Goal: Transaction & Acquisition: Purchase product/service

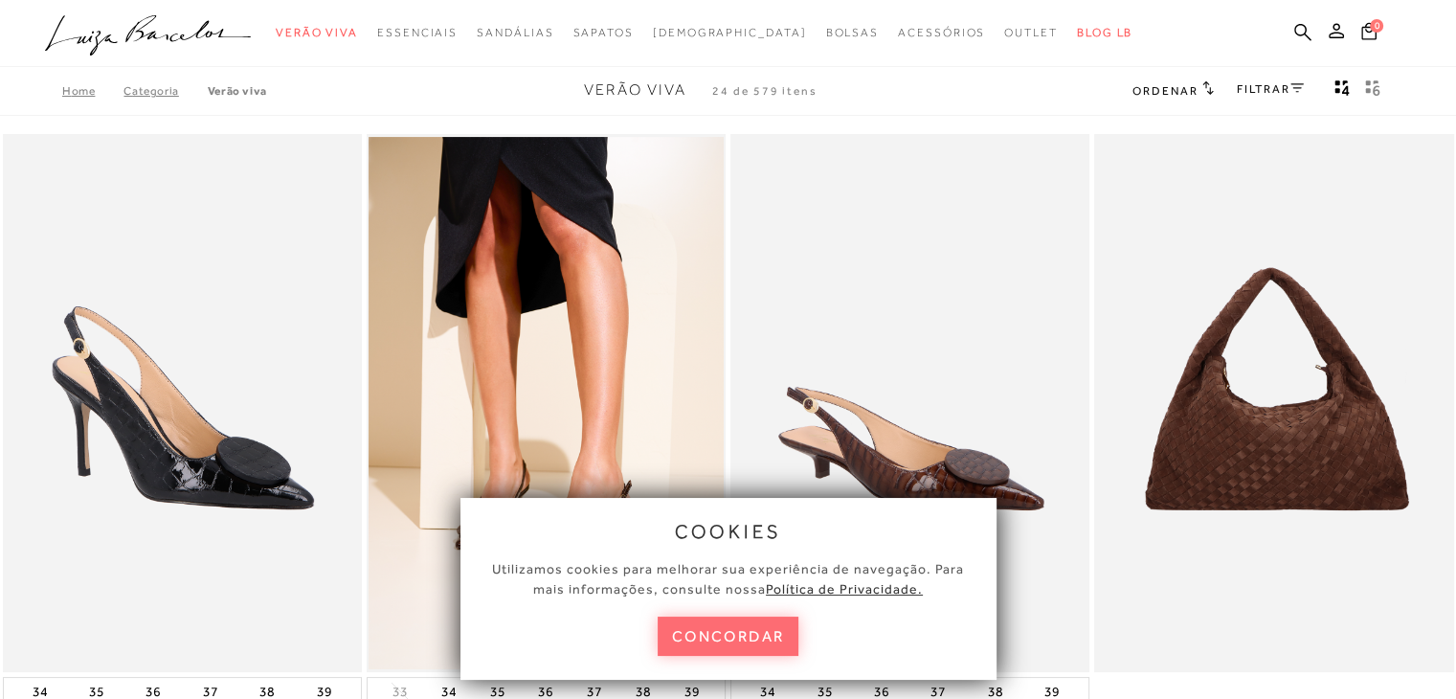
click at [721, 630] on button "concordar" at bounding box center [729, 636] width 142 height 39
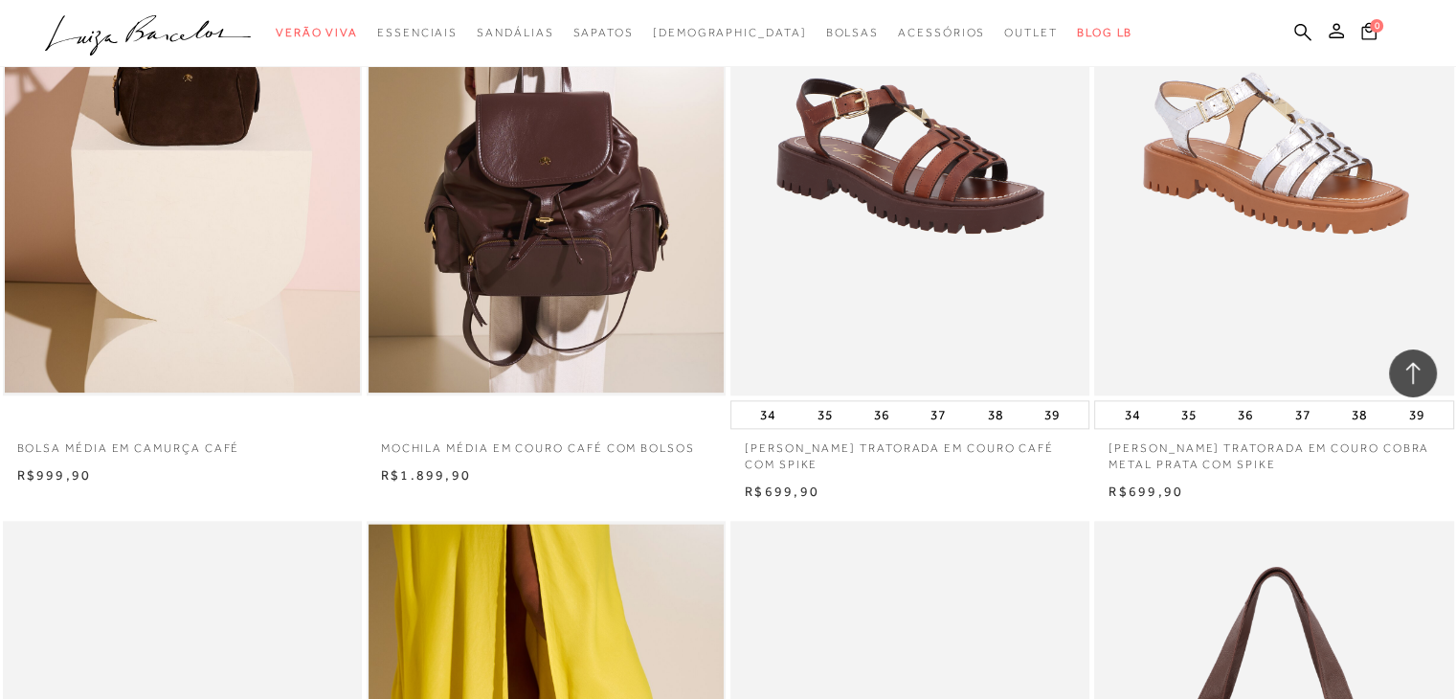
scroll to position [2335, 0]
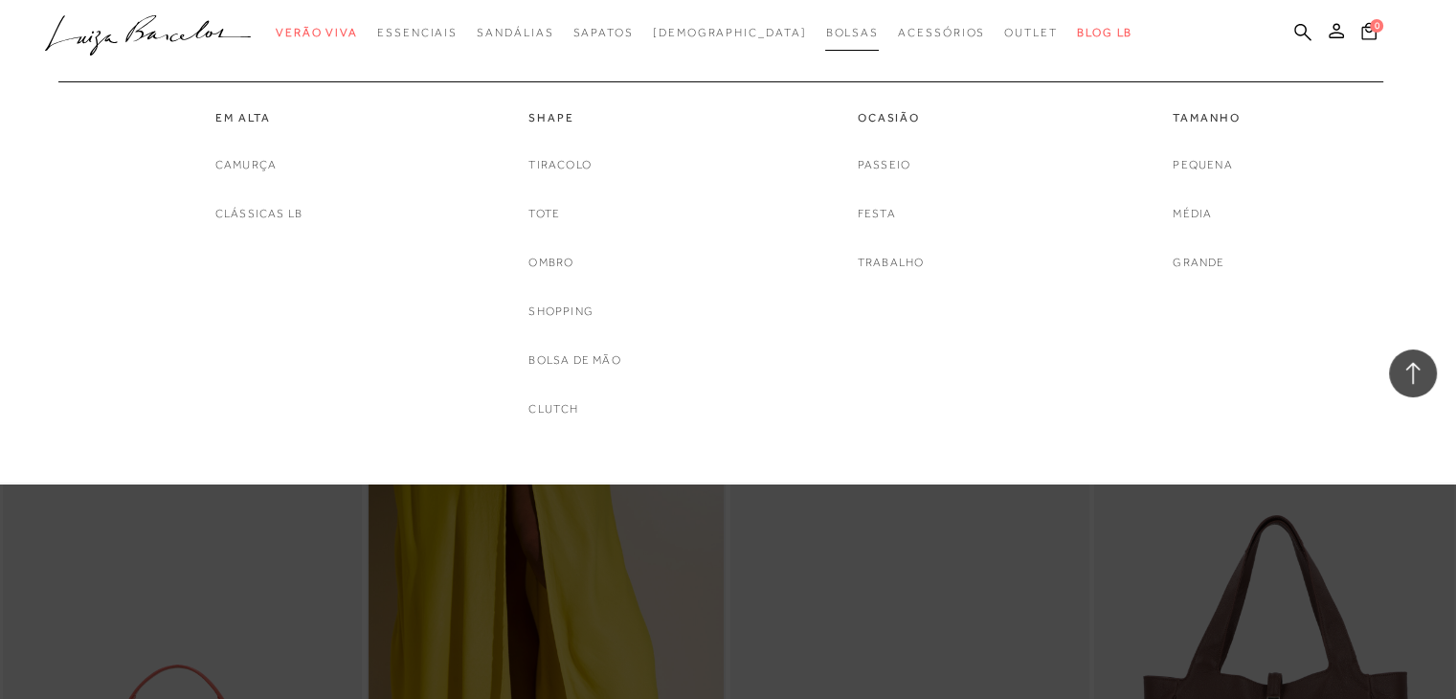
click at [831, 38] on span "Bolsas" at bounding box center [852, 32] width 54 height 13
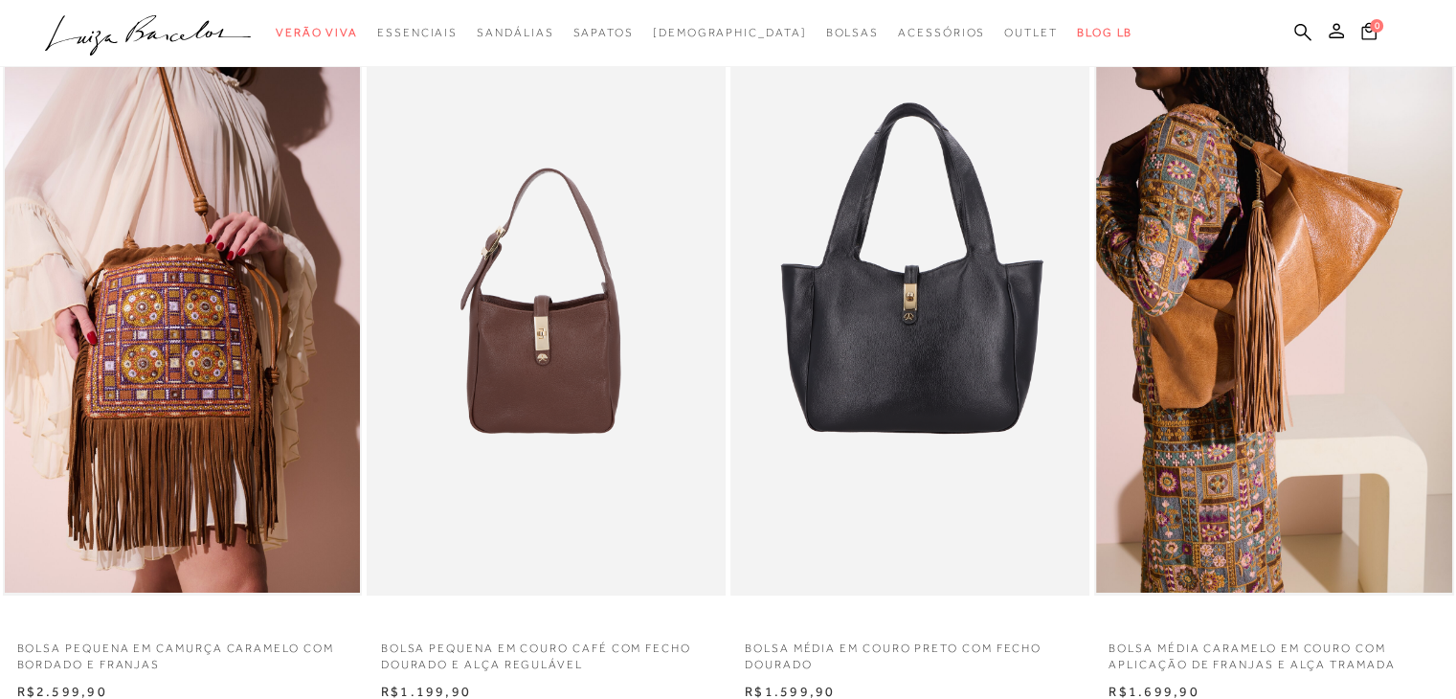
scroll to position [115, 0]
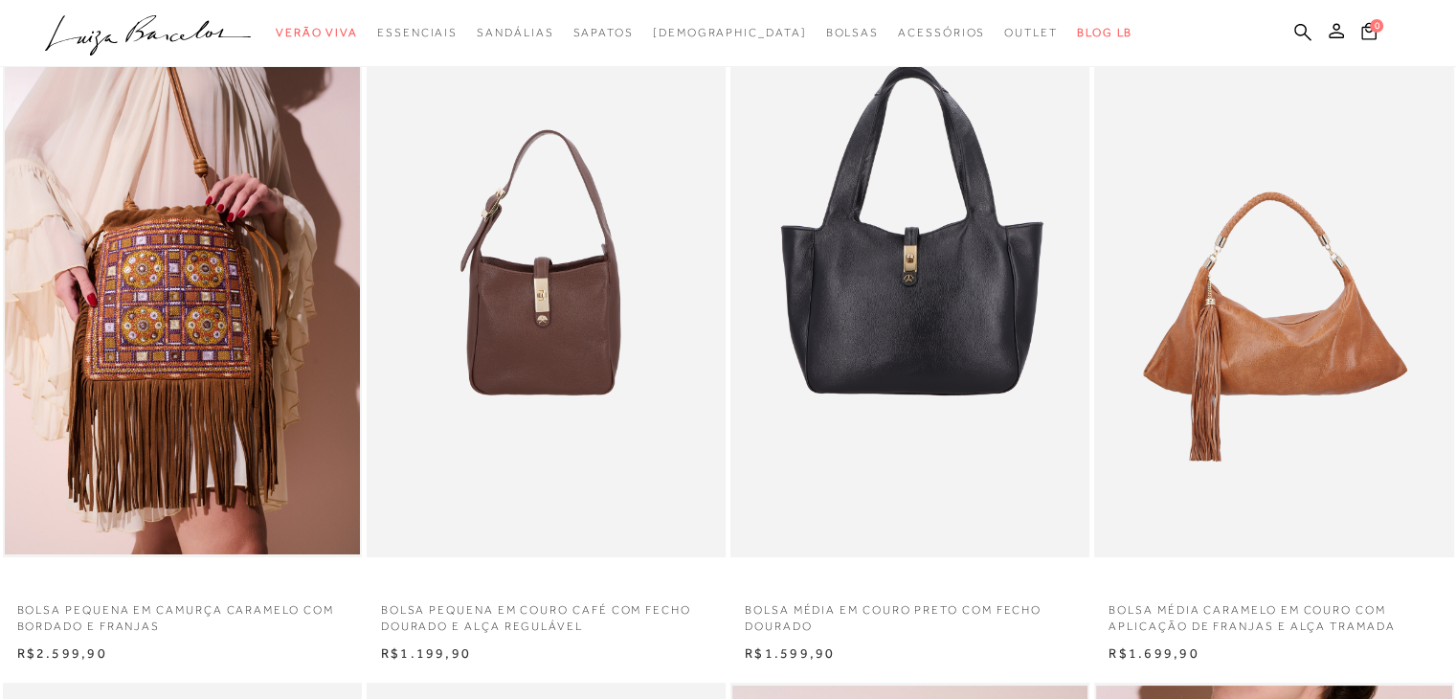
click at [1280, 368] on img at bounding box center [1274, 288] width 357 height 539
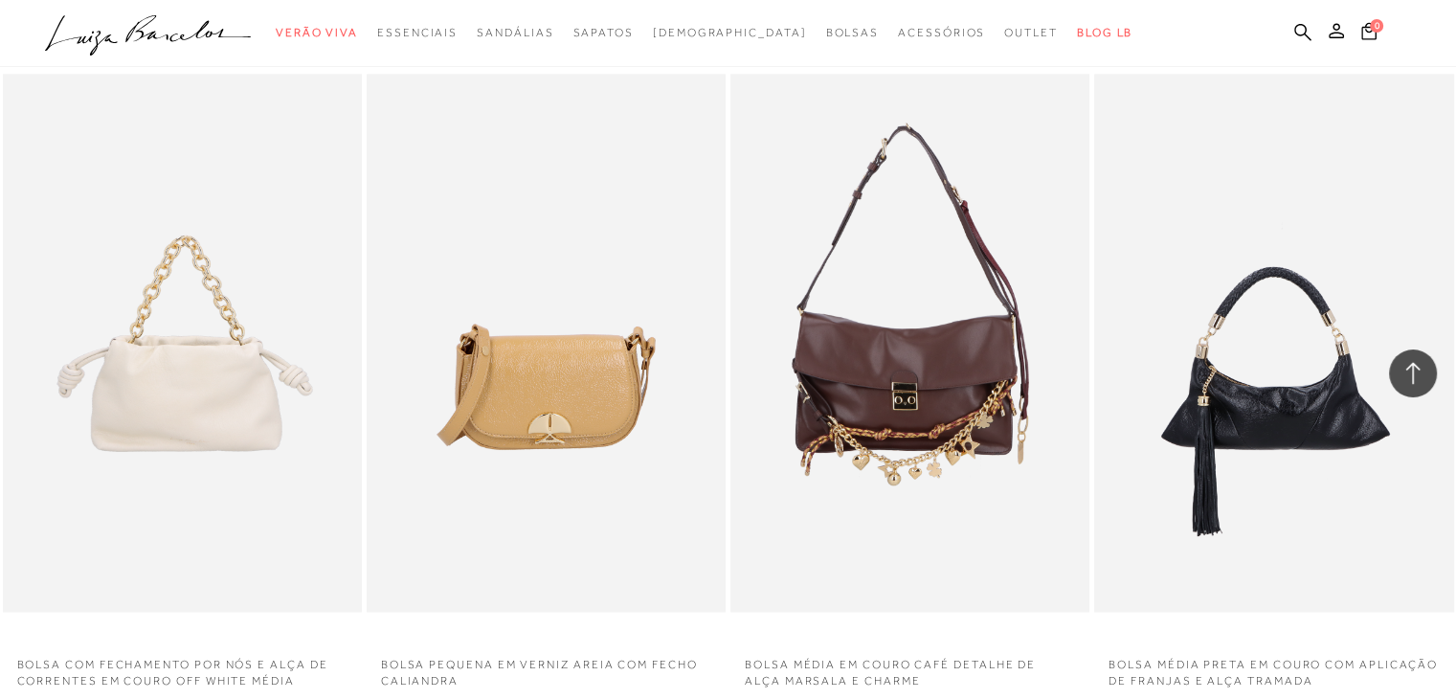
scroll to position [2795, 0]
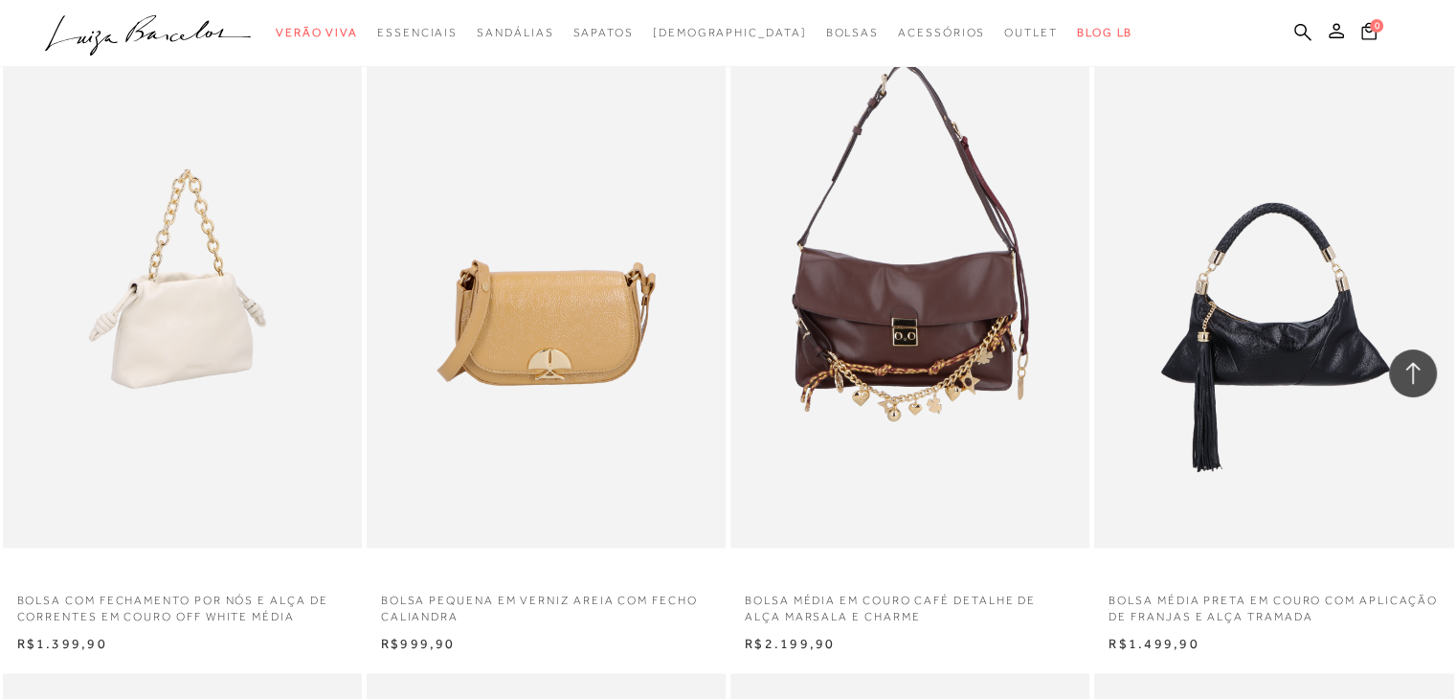
click at [236, 379] on img at bounding box center [183, 279] width 357 height 539
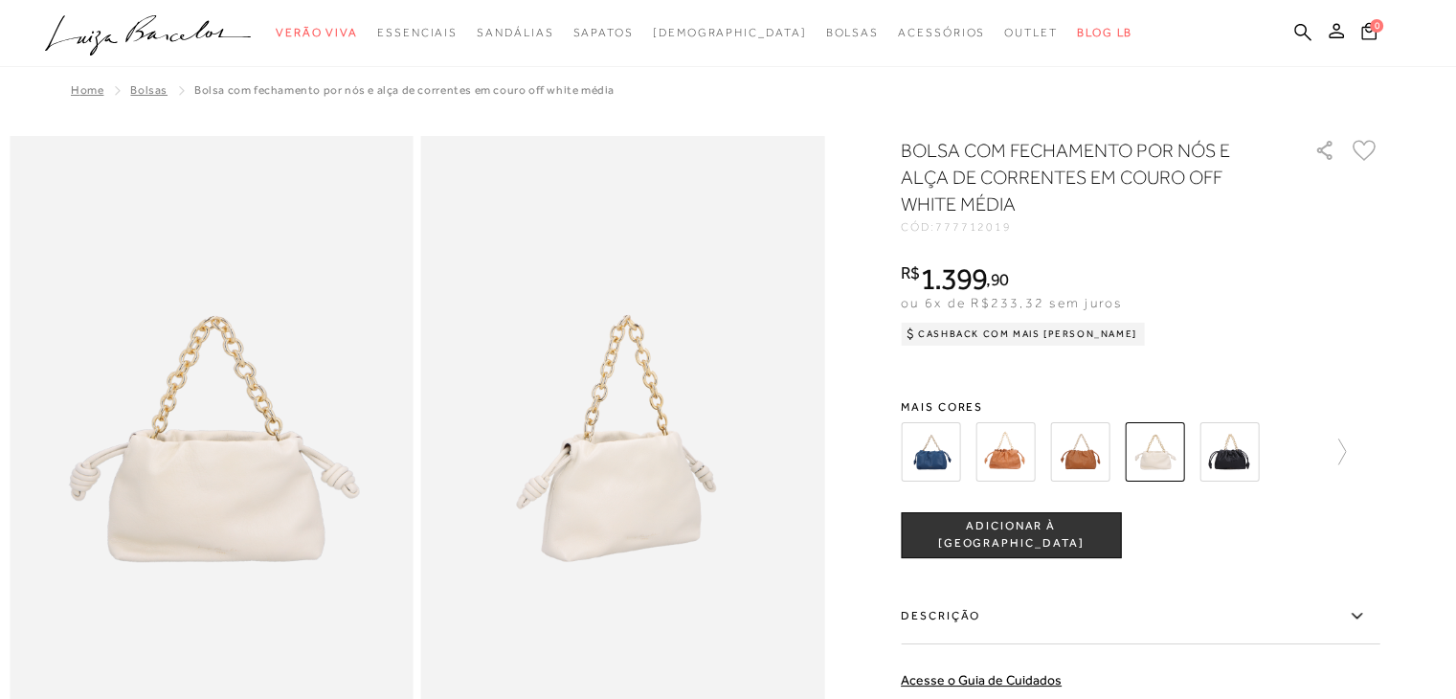
click at [1009, 459] on img at bounding box center [1005, 451] width 59 height 59
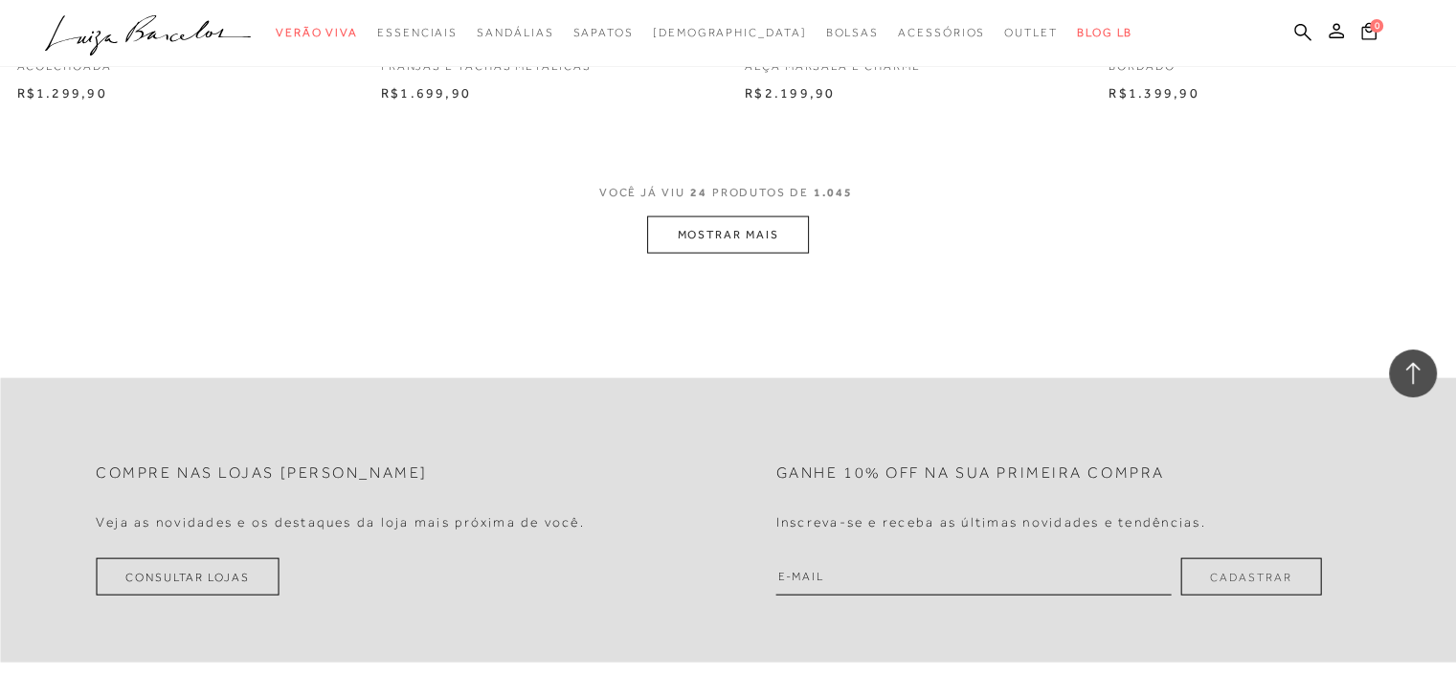
scroll to position [4047, 0]
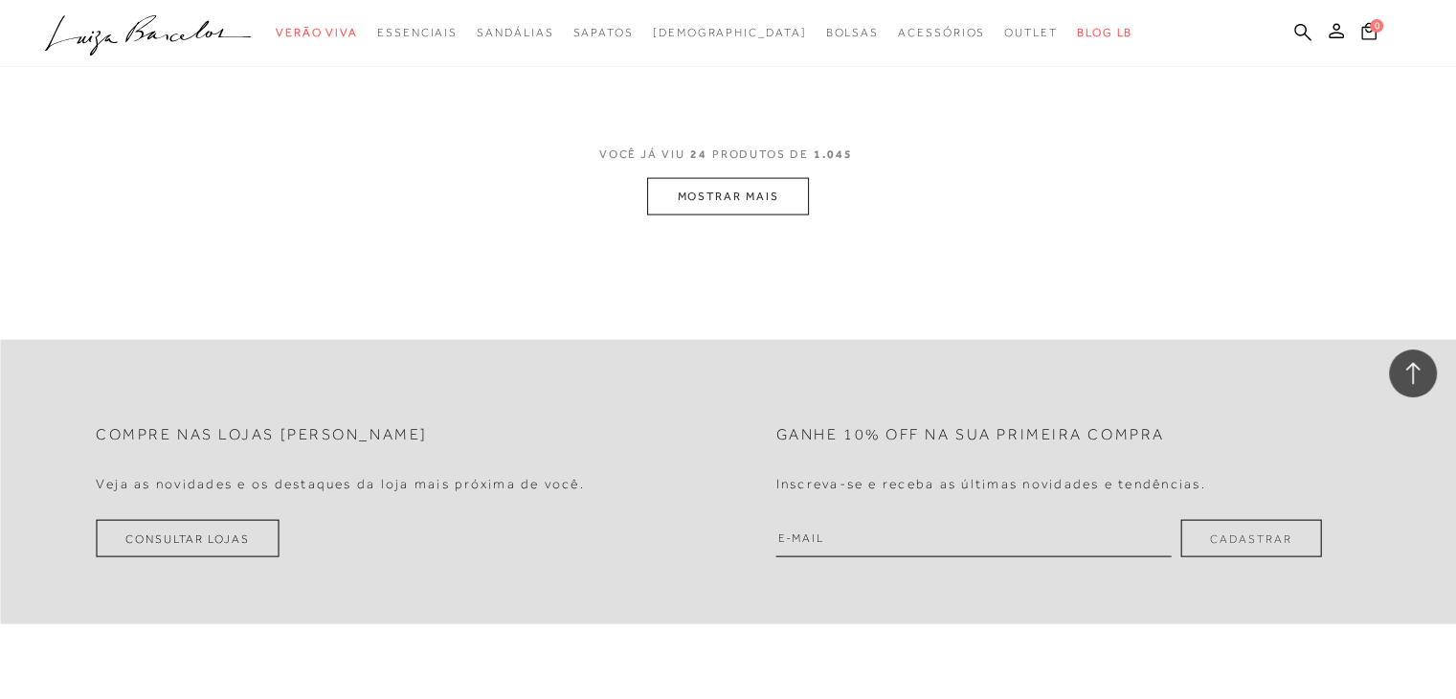
click at [728, 194] on button "MOSTRAR MAIS" at bounding box center [727, 196] width 161 height 37
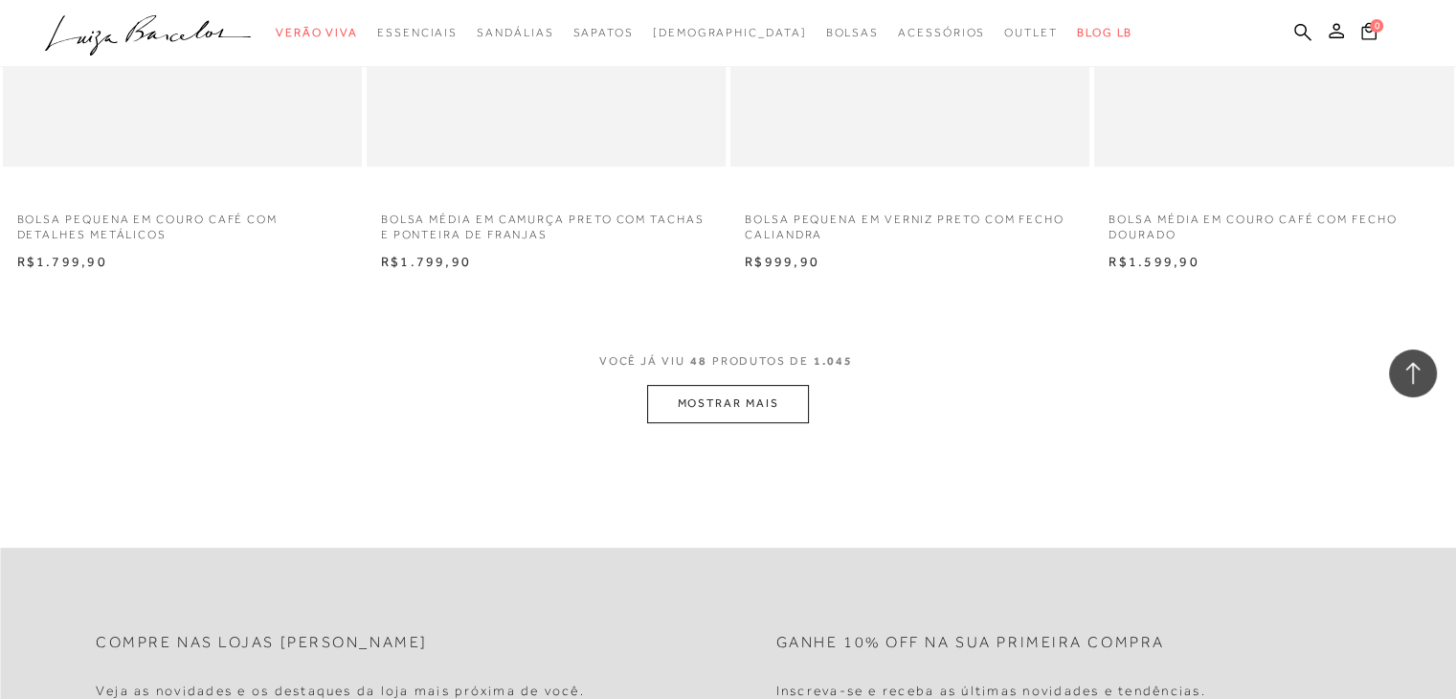
scroll to position [7850, 0]
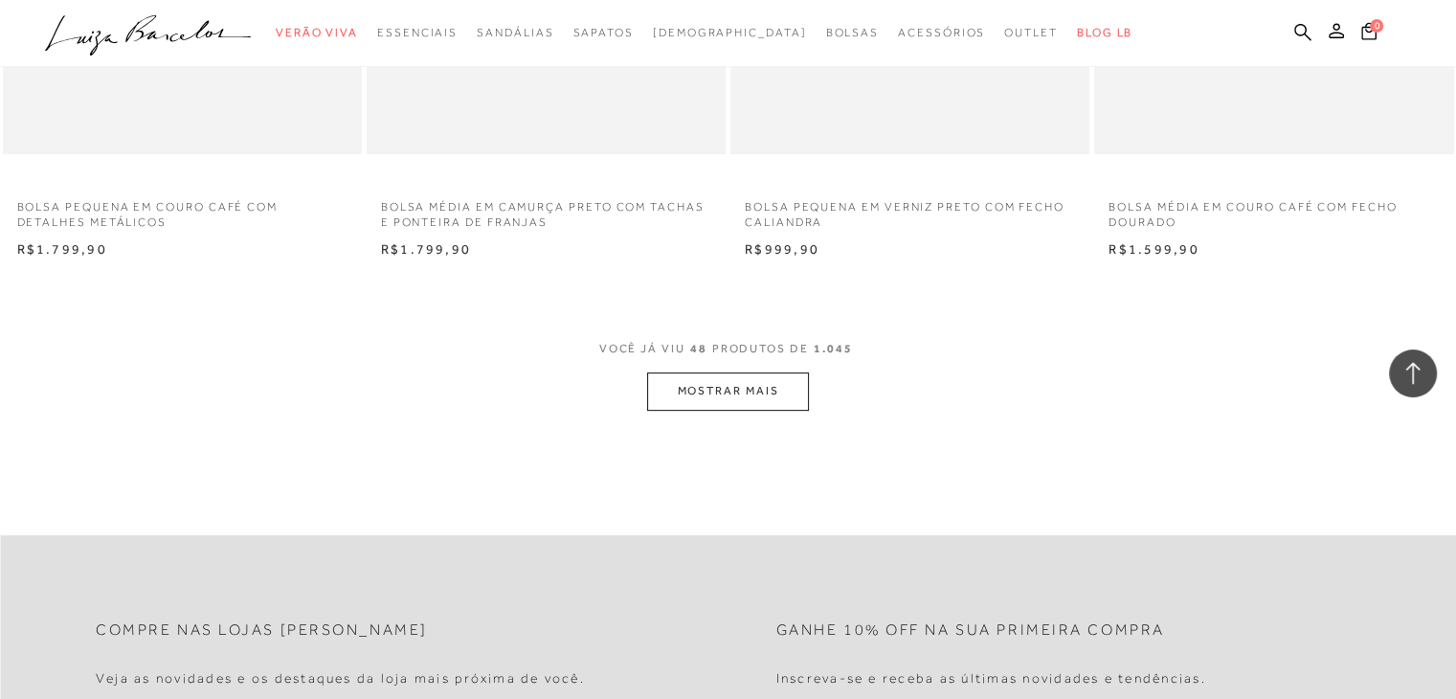
click at [732, 403] on button "MOSTRAR MAIS" at bounding box center [727, 390] width 161 height 37
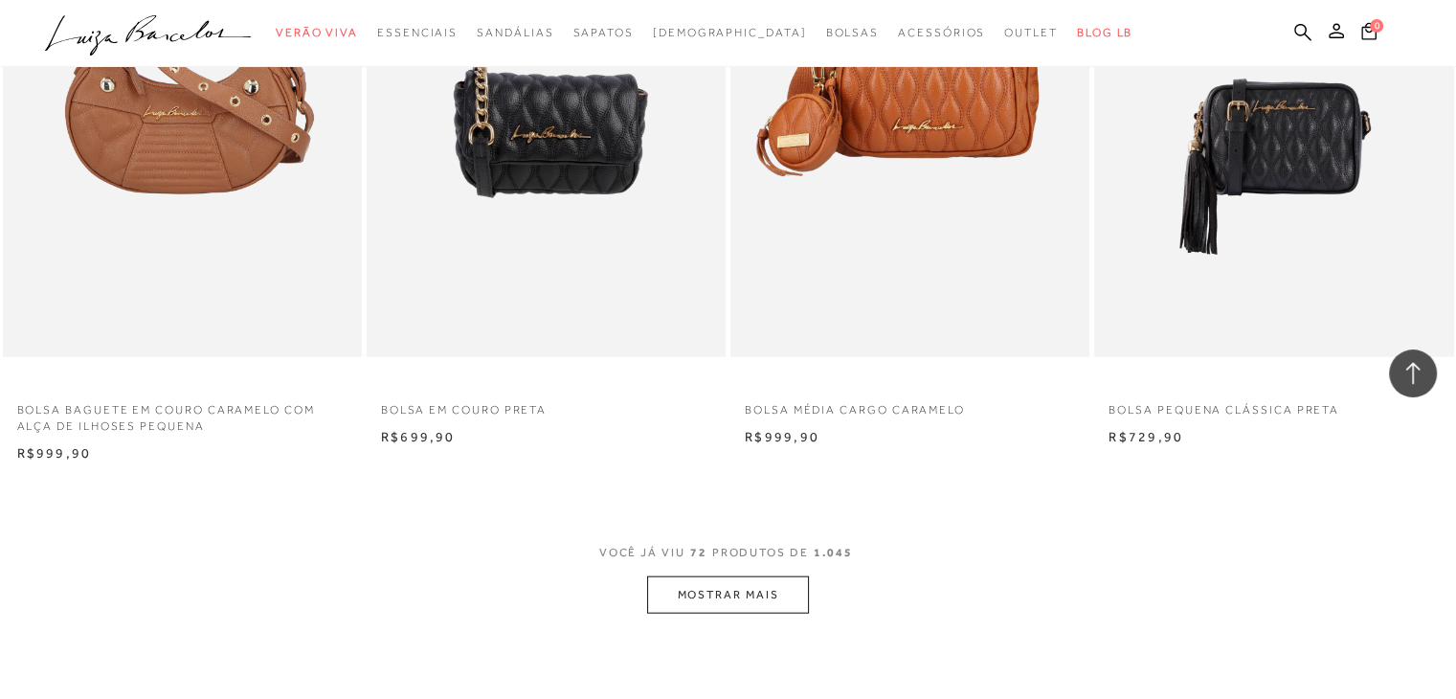
scroll to position [11808, 0]
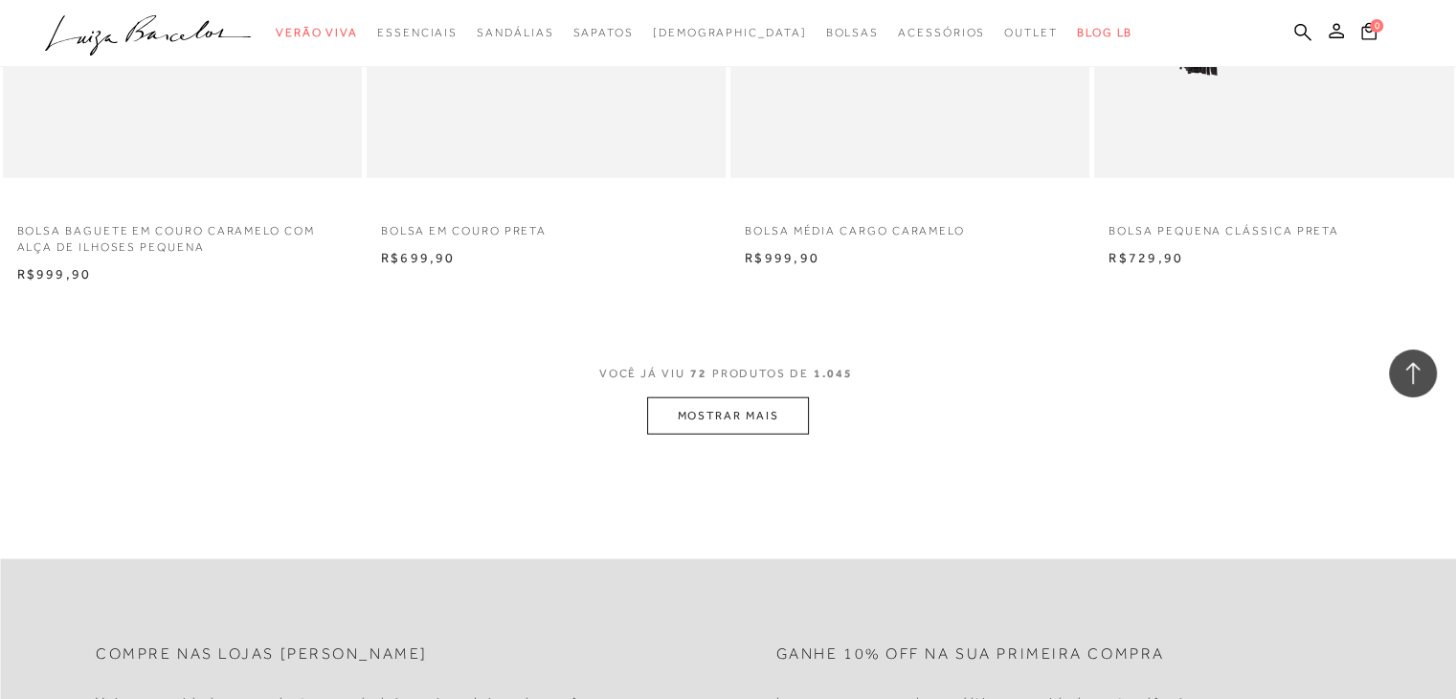
click at [757, 417] on button "MOSTRAR MAIS" at bounding box center [727, 415] width 161 height 37
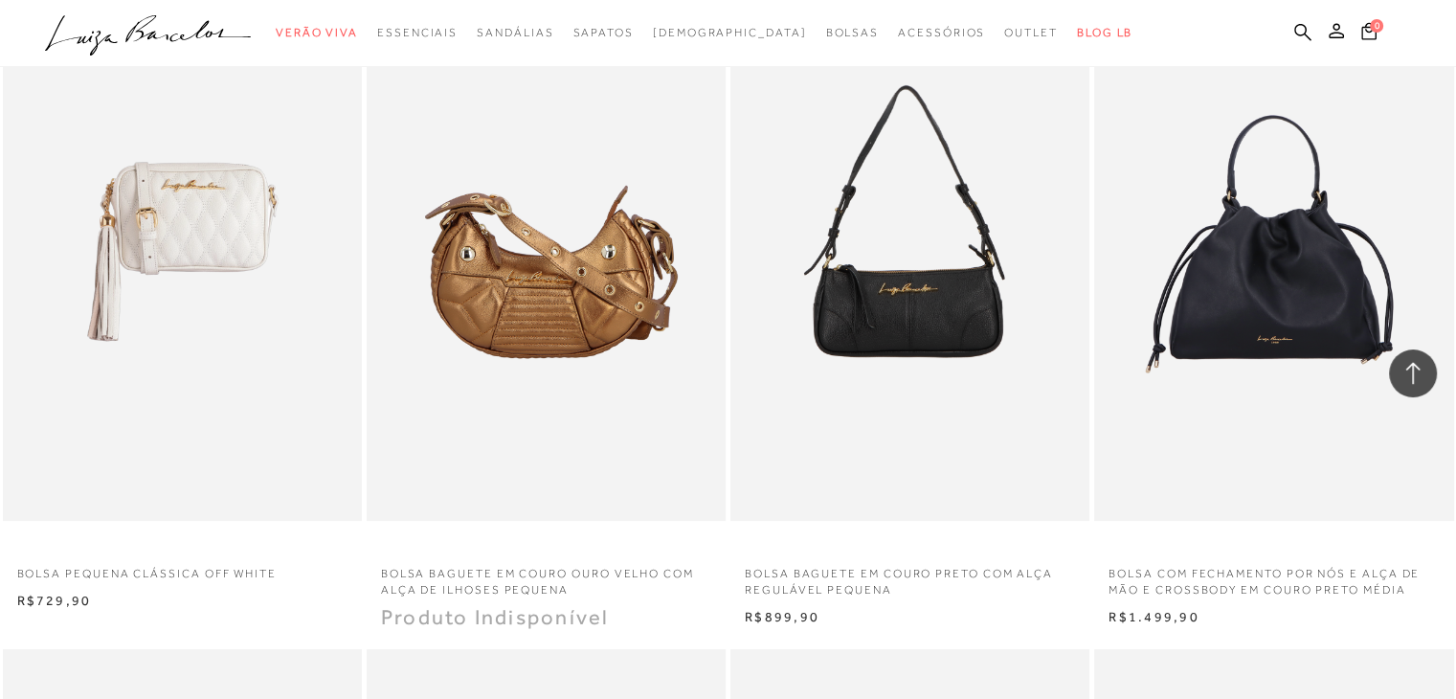
scroll to position [14833, 0]
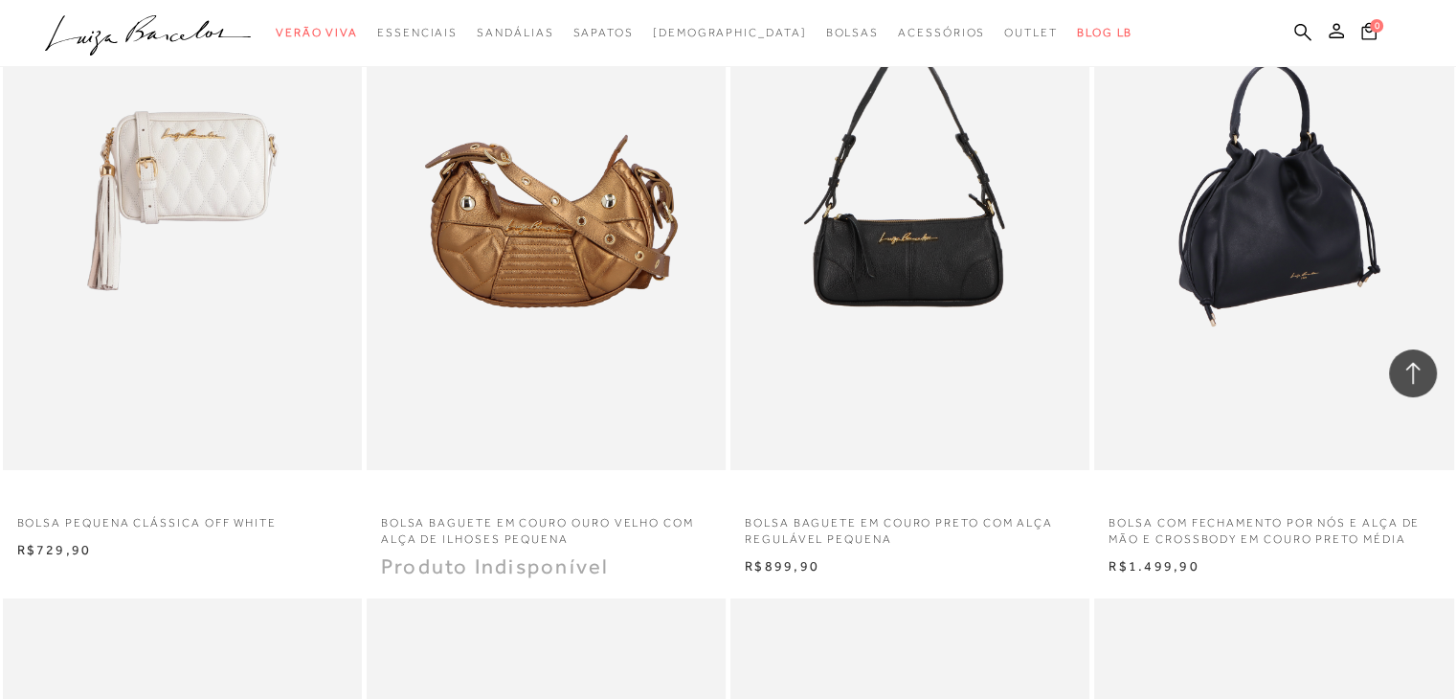
click at [1342, 279] on img at bounding box center [1274, 200] width 357 height 539
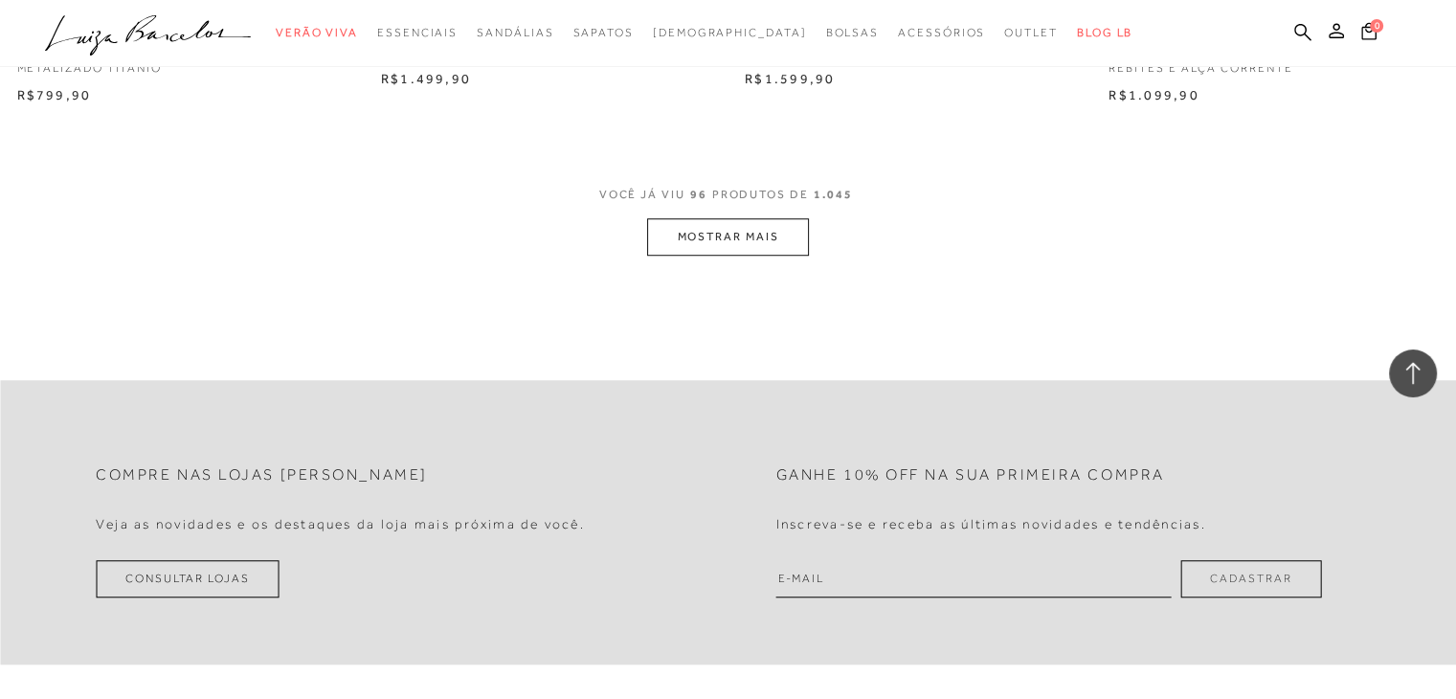
scroll to position [10398, 0]
